Goal: Transaction & Acquisition: Purchase product/service

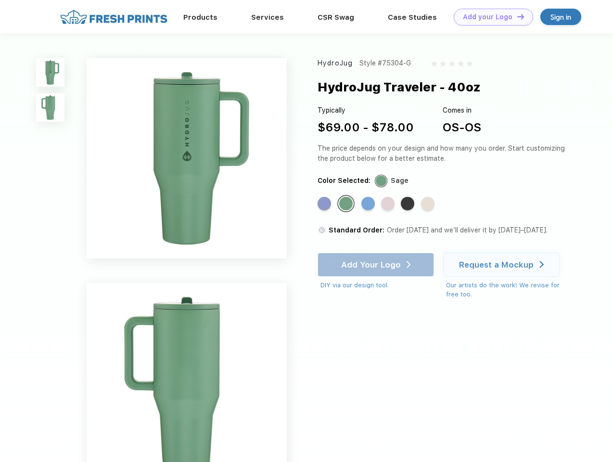
click at [490, 17] on link "Add your Logo Design Tool" at bounding box center [493, 17] width 79 height 17
click at [0, 0] on div "Design Tool" at bounding box center [0, 0] width 0 height 0
click at [516, 16] on link "Add your Logo Design Tool" at bounding box center [493, 17] width 79 height 17
click at [51, 72] on img at bounding box center [50, 72] width 28 height 28
click at [51, 108] on img at bounding box center [50, 107] width 28 height 28
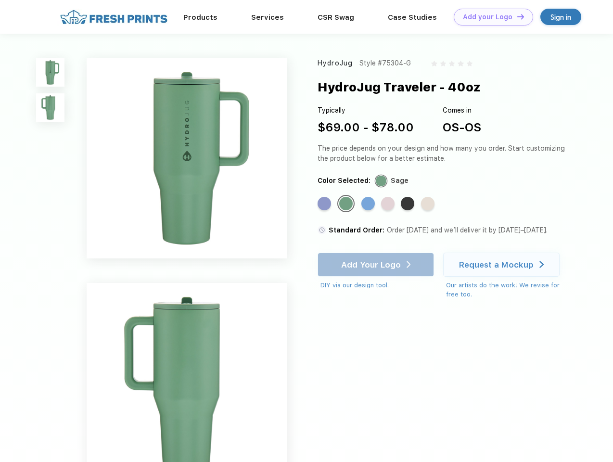
click at [325, 204] on div "Standard Color" at bounding box center [324, 203] width 13 height 13
click at [347, 204] on div "Standard Color" at bounding box center [345, 203] width 13 height 13
click at [369, 204] on div "Standard Color" at bounding box center [367, 203] width 13 height 13
click at [389, 204] on div "Standard Color" at bounding box center [387, 203] width 13 height 13
click at [409, 204] on div "Standard Color" at bounding box center [407, 203] width 13 height 13
